Goal: Information Seeking & Learning: Check status

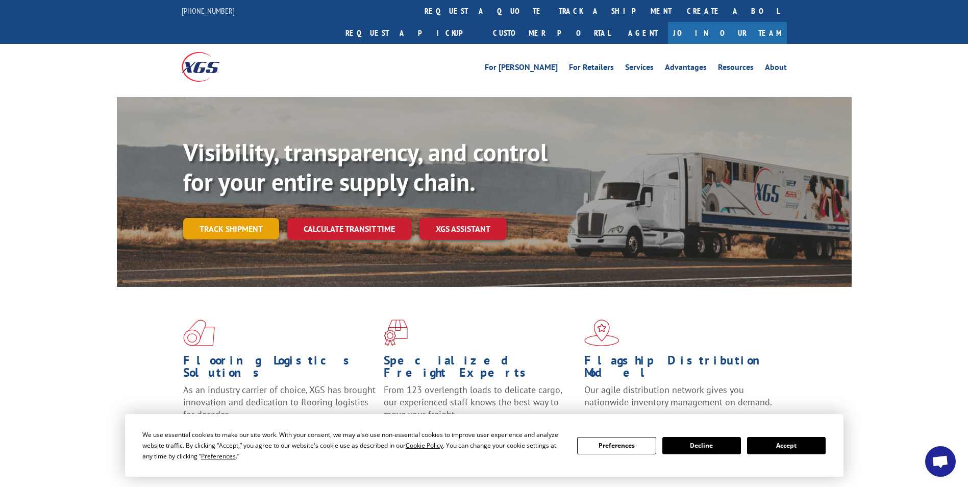
click at [230, 218] on link "Track shipment" at bounding box center [231, 228] width 96 height 21
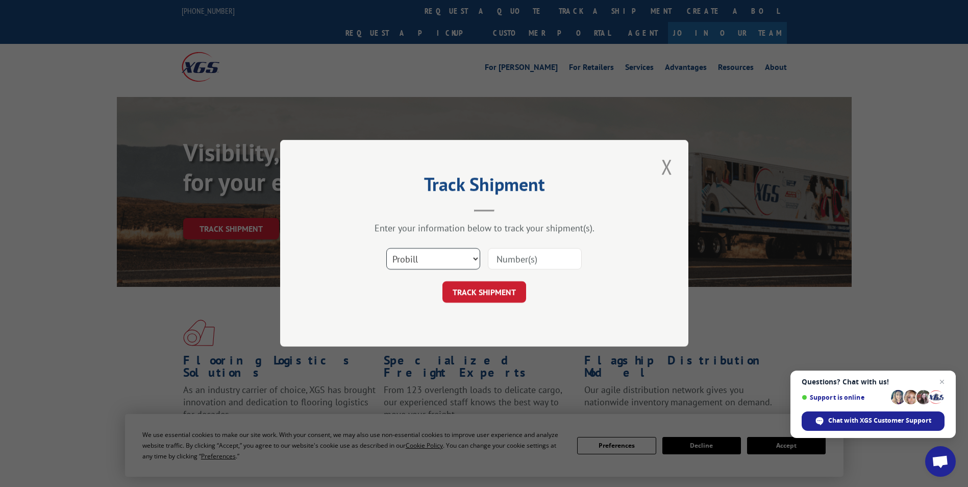
click at [474, 256] on select "Select category... Probill BOL PO" at bounding box center [433, 258] width 94 height 21
select select "bol"
click at [386, 248] on select "Select category... Probill BOL PO" at bounding box center [433, 258] width 94 height 21
click at [532, 257] on input at bounding box center [535, 258] width 94 height 21
paste input "6755064"
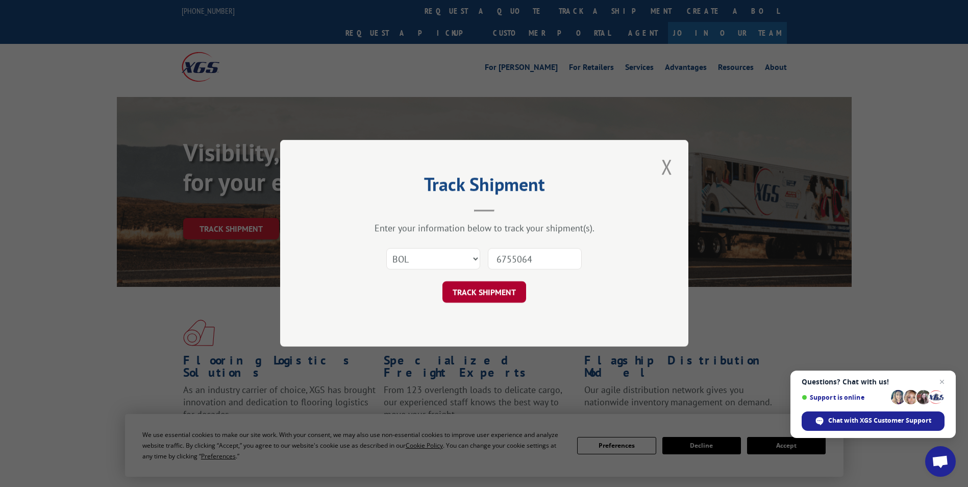
type input "6755064"
click at [488, 289] on button "TRACK SHIPMENT" at bounding box center [484, 292] width 84 height 21
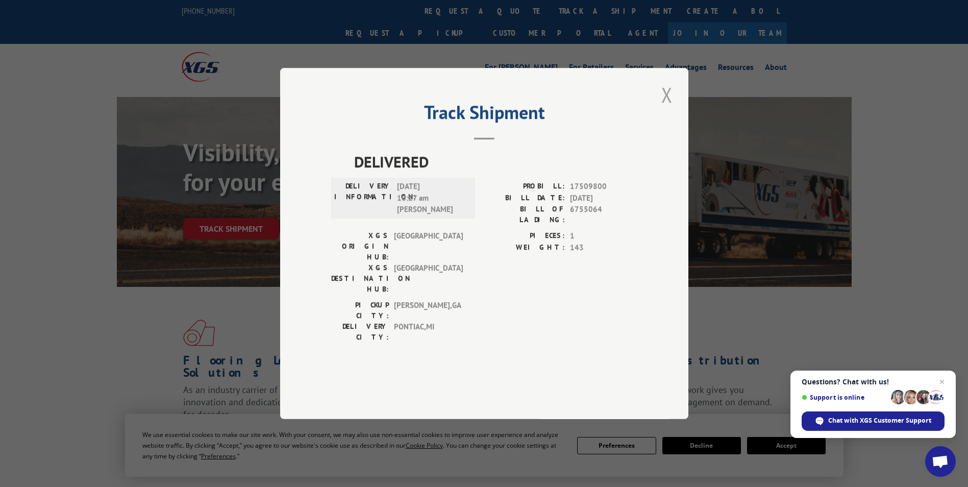
click at [665, 109] on button "Close modal" at bounding box center [666, 95] width 17 height 28
